Goal: Navigation & Orientation: Find specific page/section

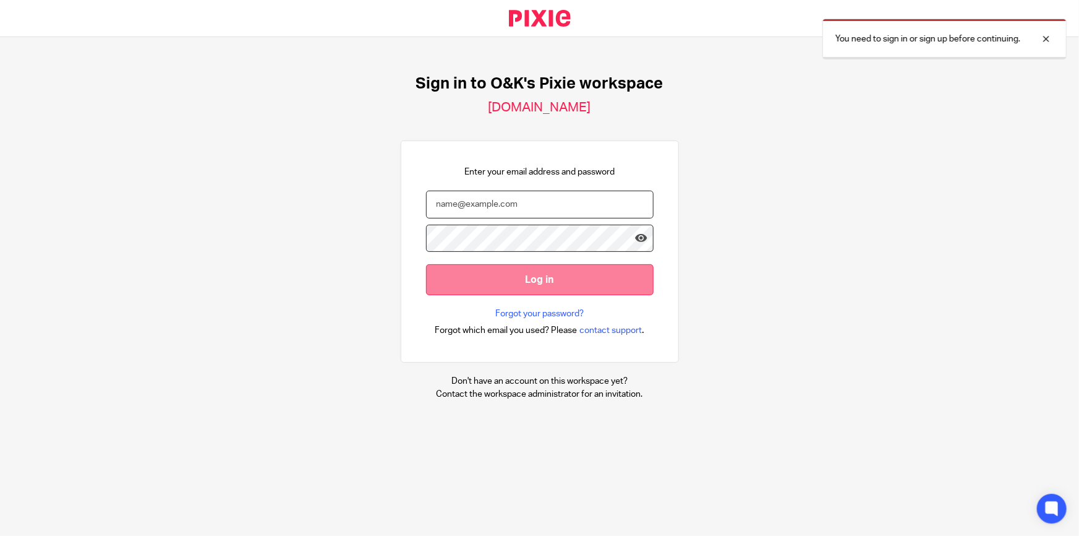
type input "[PERSON_NAME][EMAIL_ADDRESS][DOMAIN_NAME]"
click at [534, 266] on input "Log in" at bounding box center [540, 279] width 228 height 30
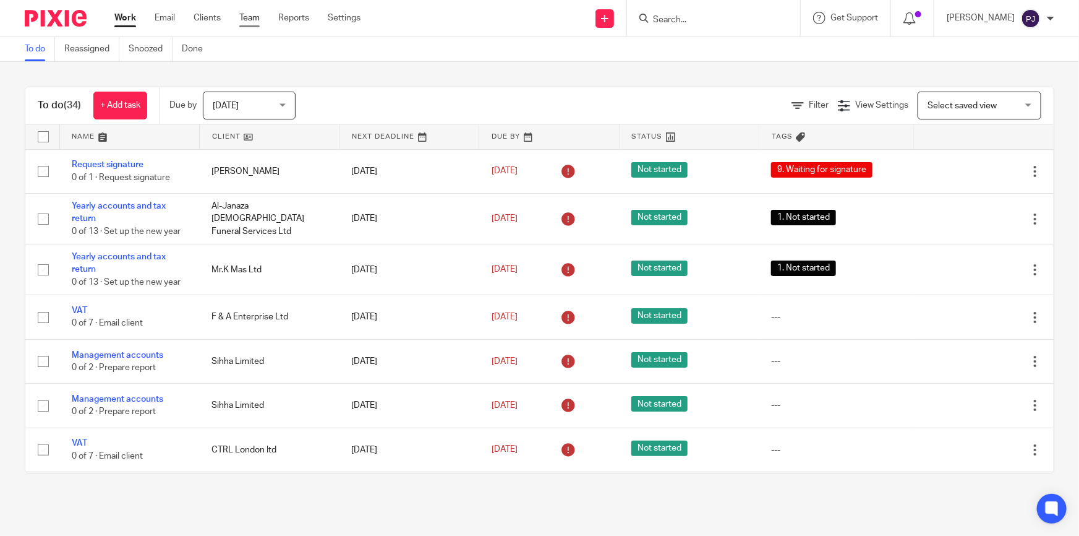
click at [242, 14] on link "Team" at bounding box center [249, 18] width 20 height 12
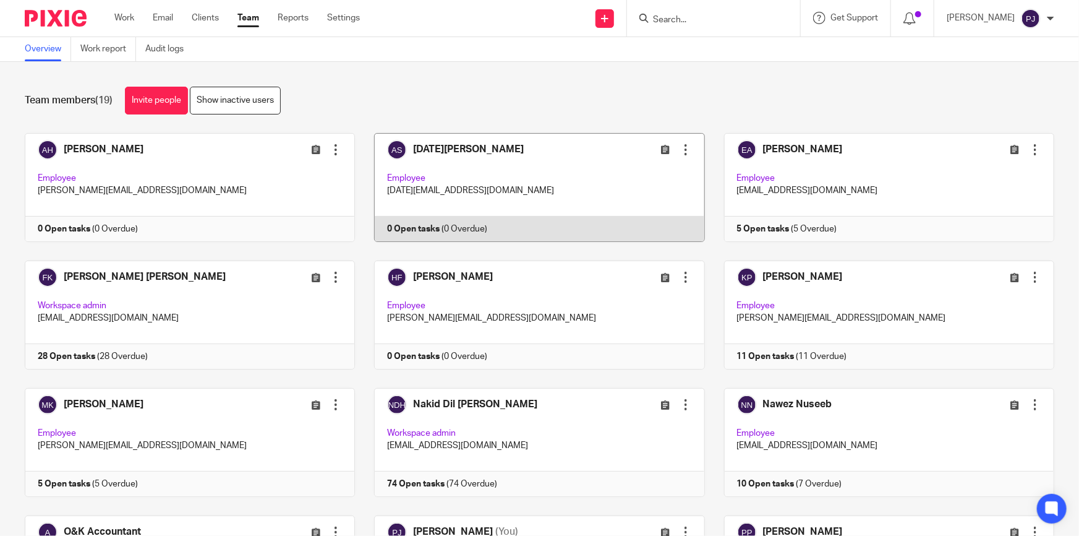
click at [681, 149] on link at bounding box center [529, 187] width 349 height 109
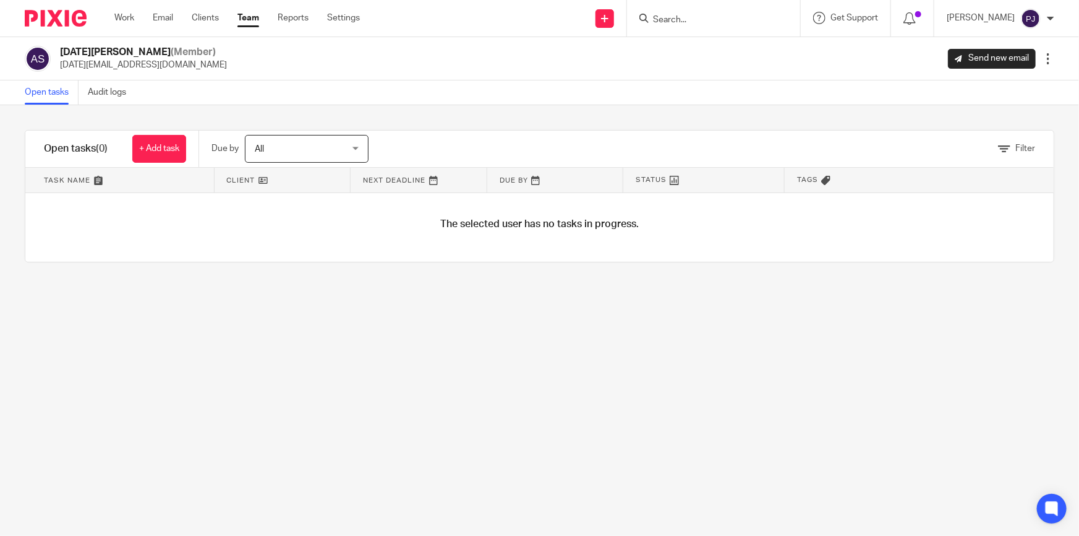
click at [43, 20] on img at bounding box center [56, 18] width 62 height 17
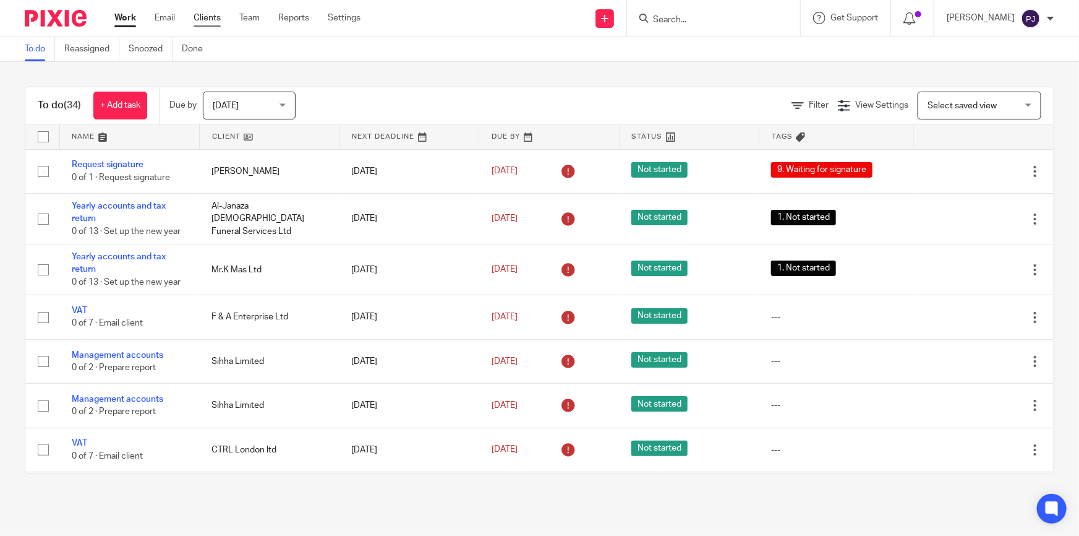
click at [216, 18] on link "Clients" at bounding box center [207, 18] width 27 height 12
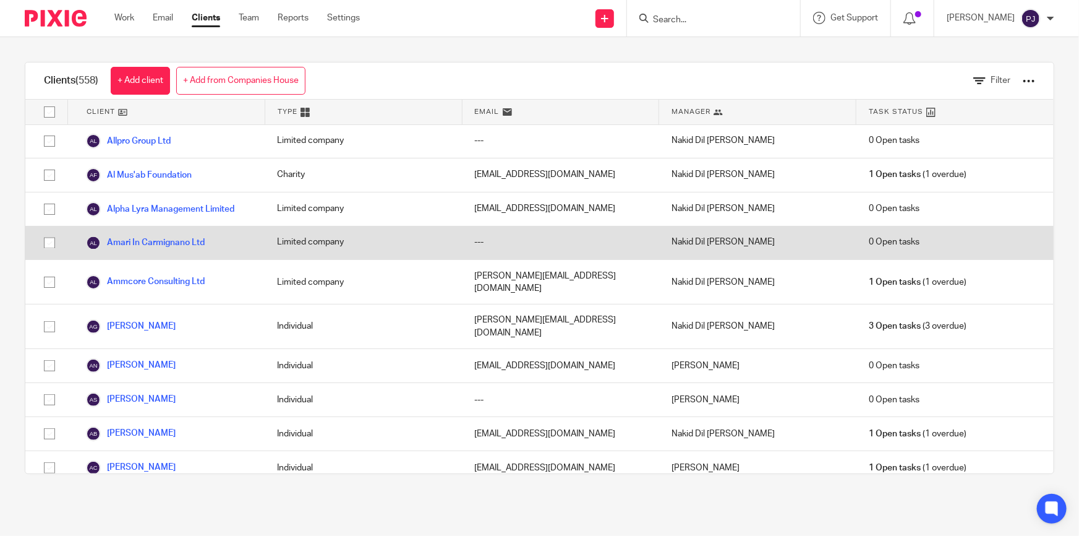
scroll to position [1181, 0]
